Goal: Check status: Check status

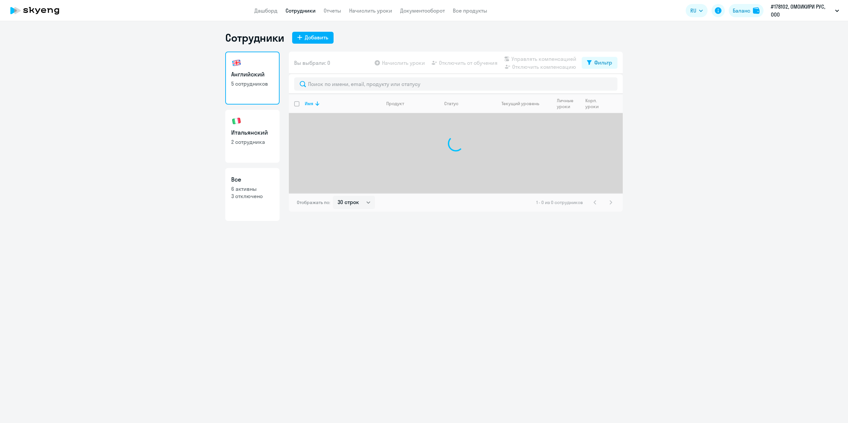
select select "30"
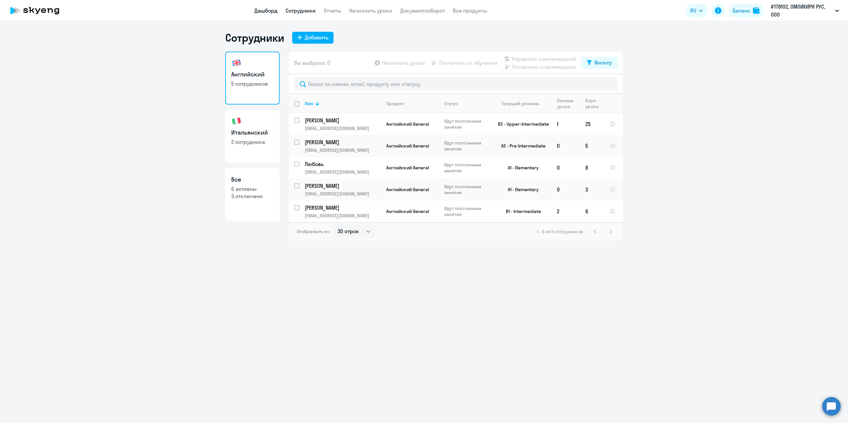
click at [258, 12] on link "Дашборд" at bounding box center [265, 10] width 23 height 7
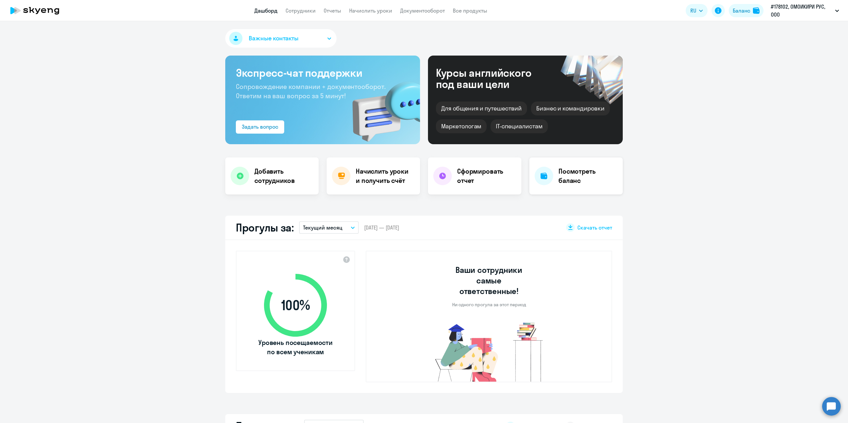
click at [570, 183] on h4 "Посмотреть баланс" at bounding box center [587, 176] width 59 height 19
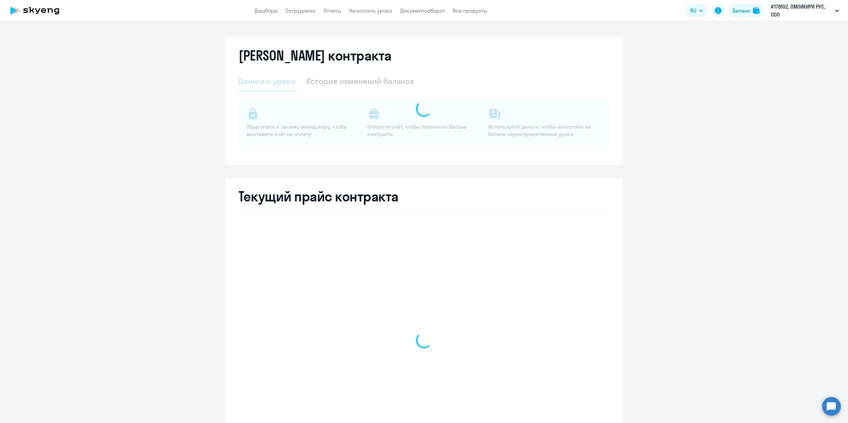
select select "english_adult_not_native_speaker"
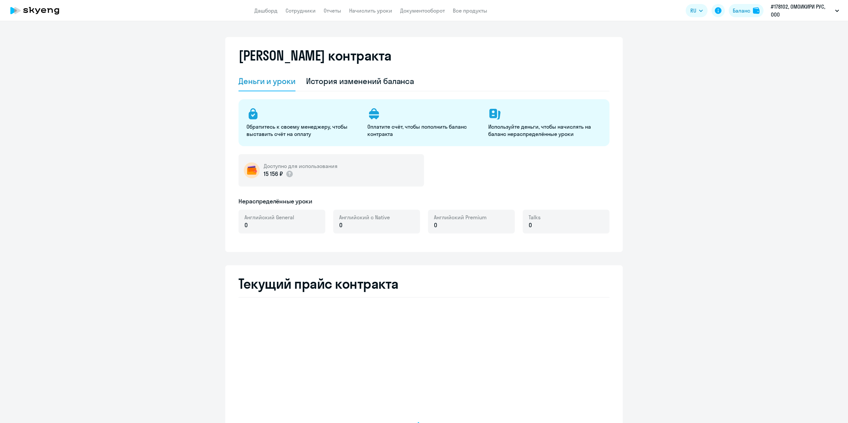
select select "english_adult_not_native_speaker"
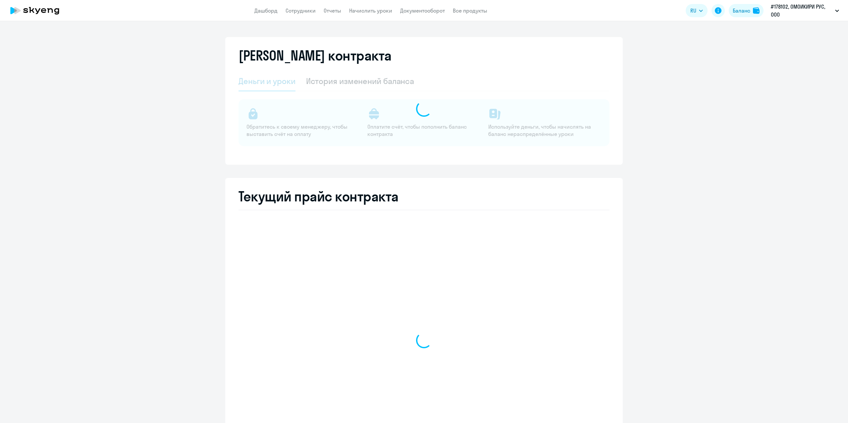
select select "english_adult_not_native_speaker"
